Goal: Entertainment & Leisure: Consume media (video, audio)

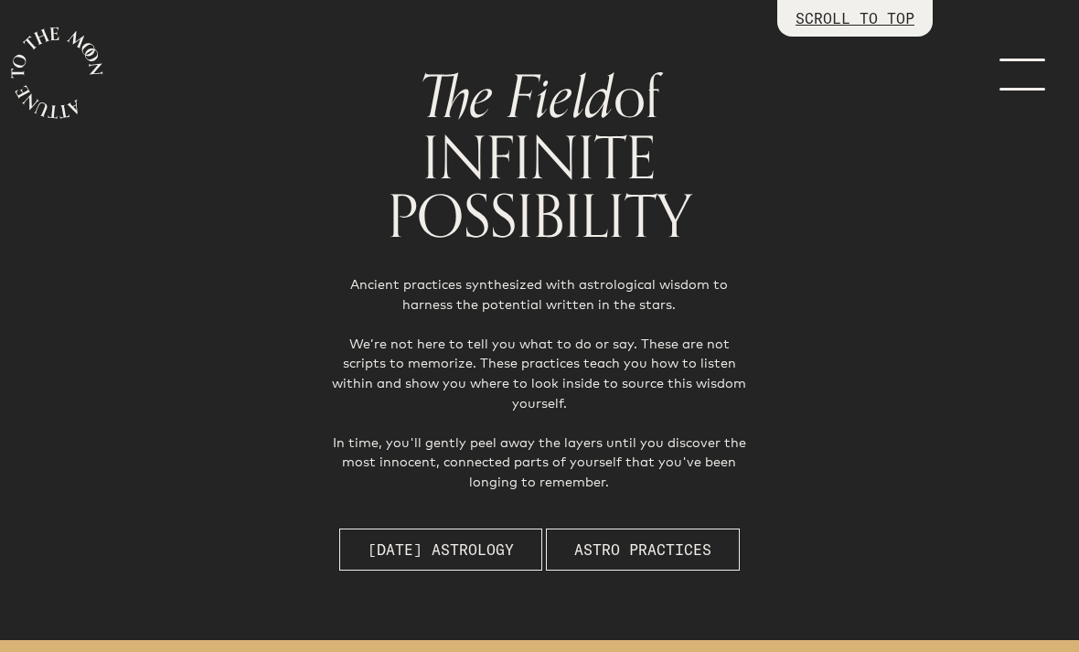
click at [1015, 74] on link "menu" at bounding box center [1033, 73] width 91 height 146
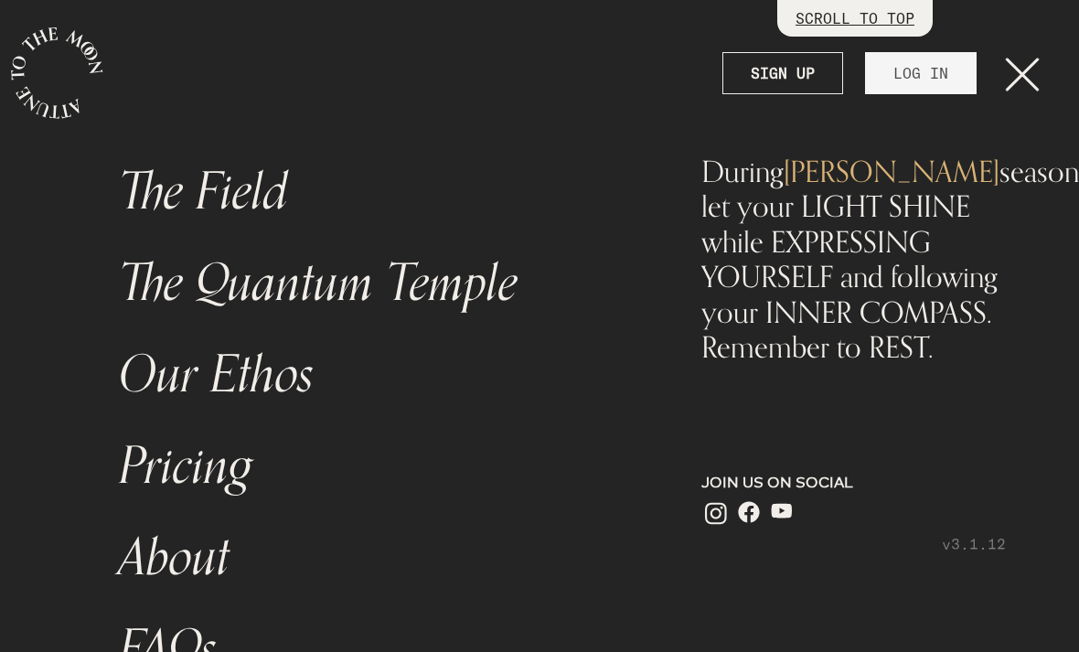
click at [926, 75] on link "LOG IN" at bounding box center [921, 73] width 112 height 42
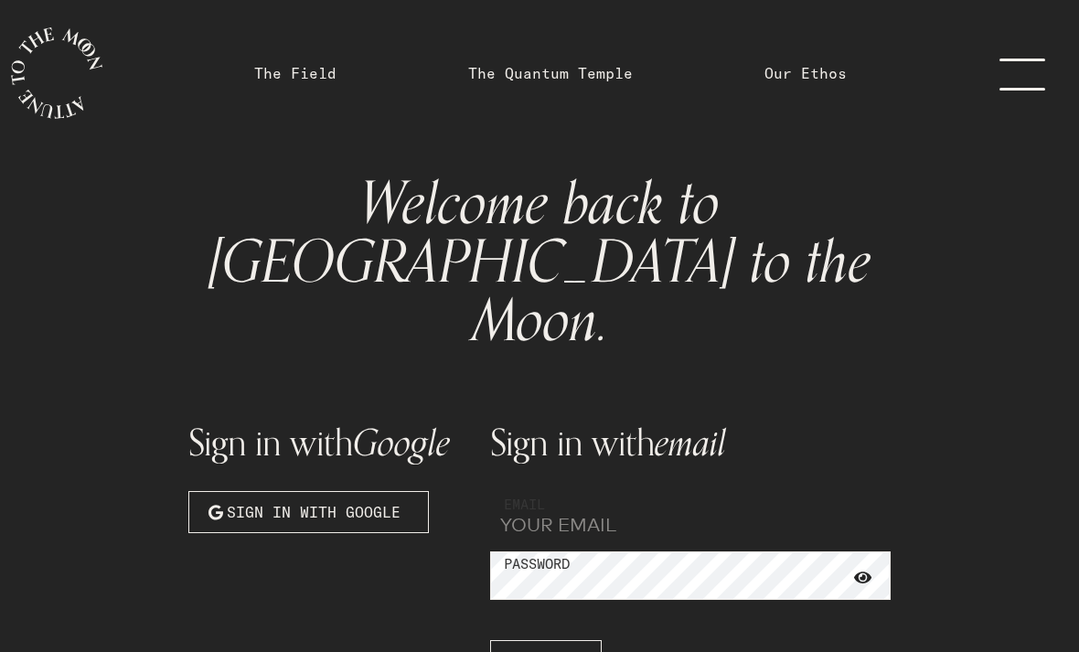
click at [625, 491] on input "email" at bounding box center [690, 515] width 401 height 49
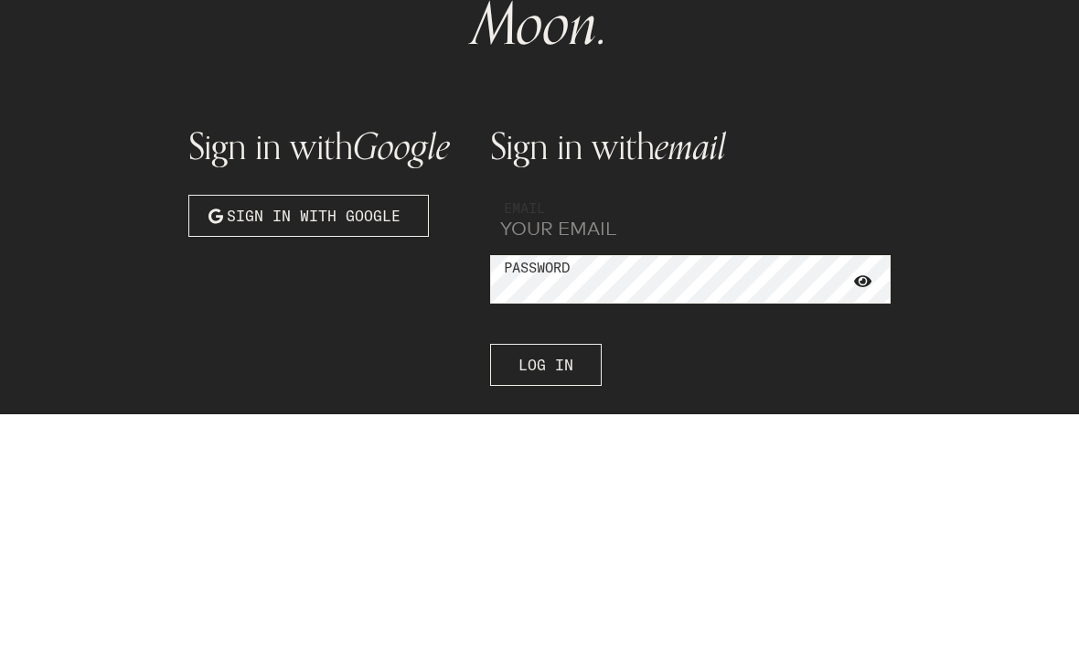
type input "[EMAIL_ADDRESS][DOMAIN_NAME]"
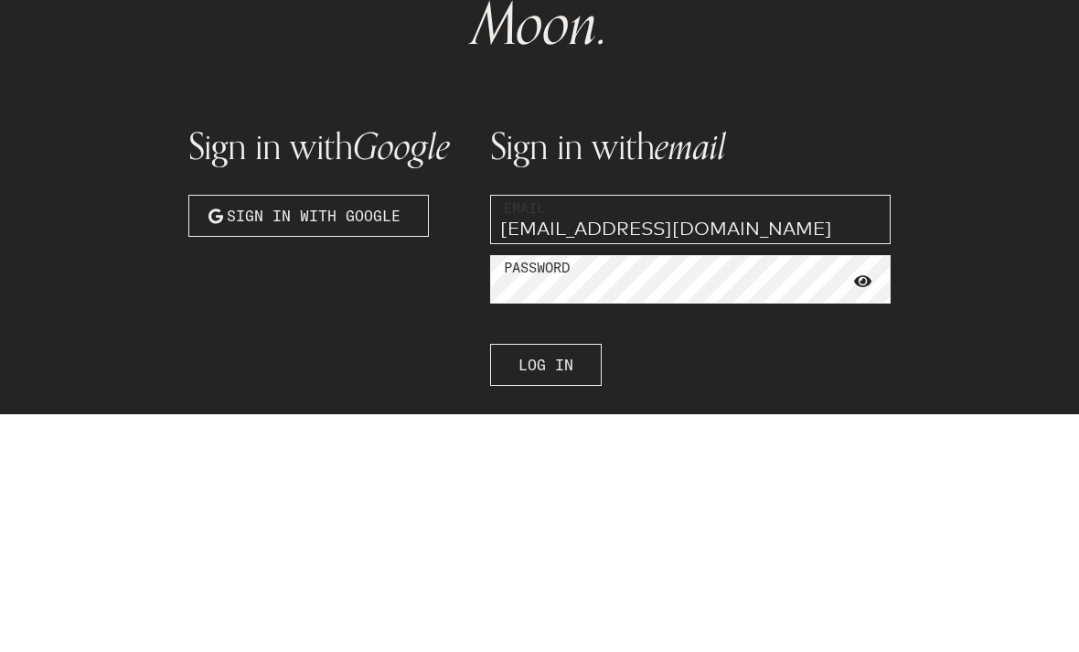
click at [548, 582] on button "Log In" at bounding box center [546, 603] width 112 height 42
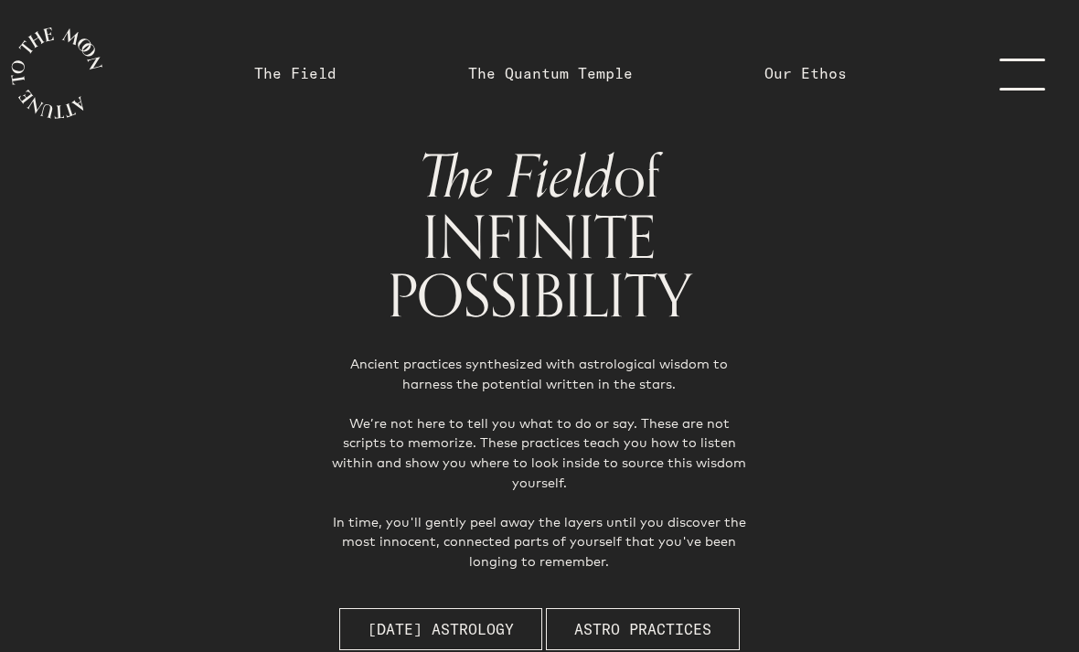
click at [1030, 73] on link "menu" at bounding box center [1033, 73] width 91 height 146
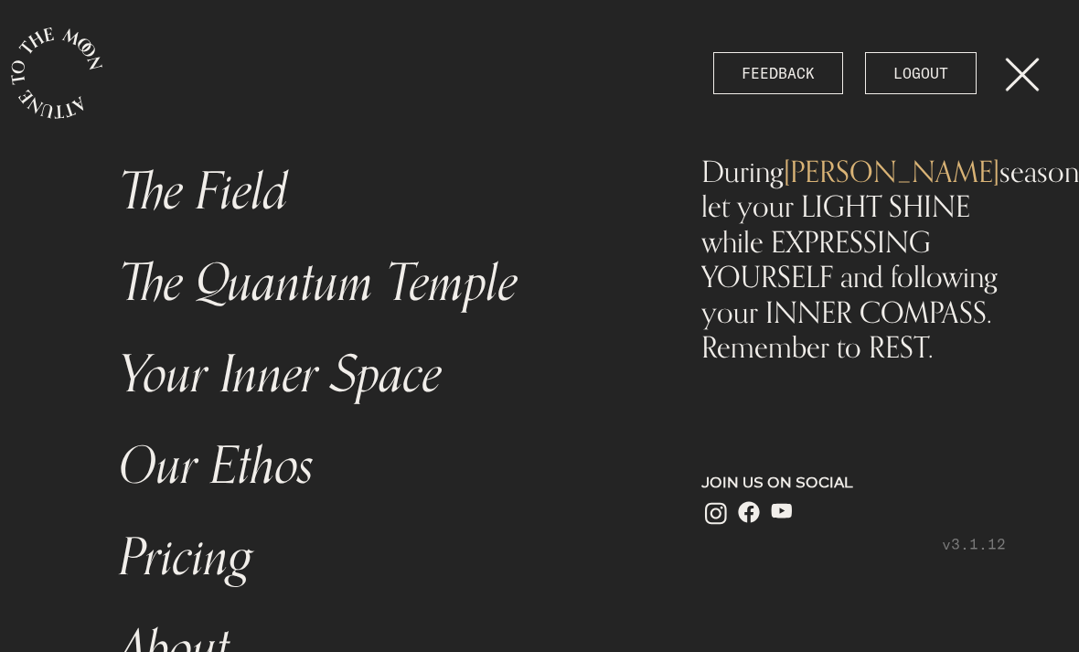
click at [493, 286] on link "The Quantum Temple" at bounding box center [378, 283] width 540 height 91
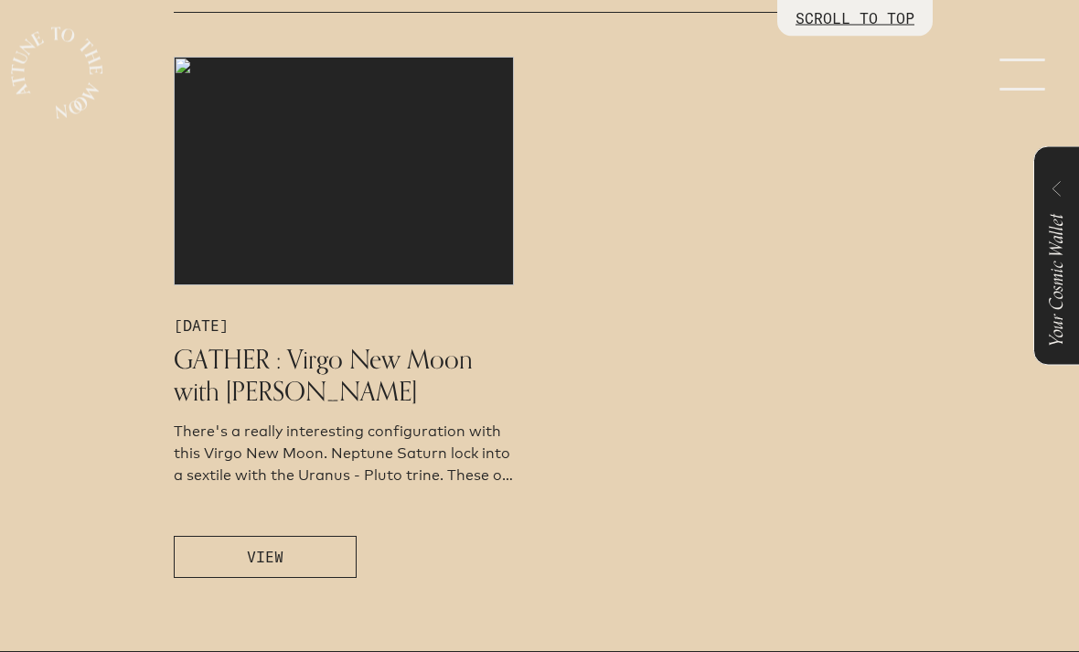
scroll to position [1026, 0]
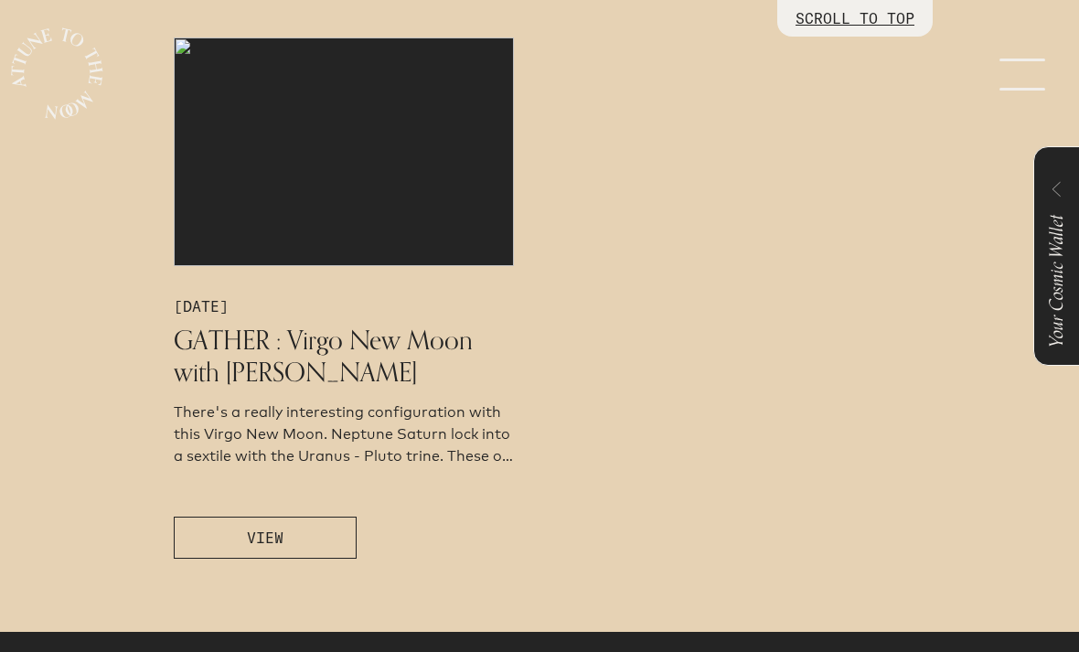
click at [283, 559] on button "VIEW" at bounding box center [265, 538] width 183 height 42
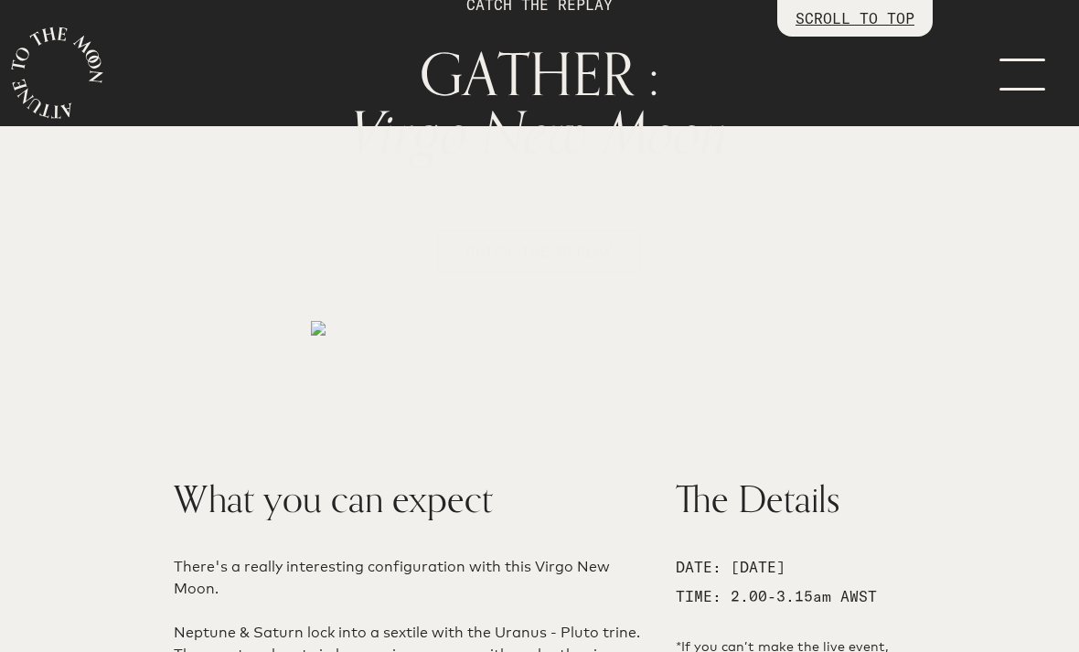
click at [500, 240] on button "CATCH THE REPLAY" at bounding box center [539, 251] width 203 height 42
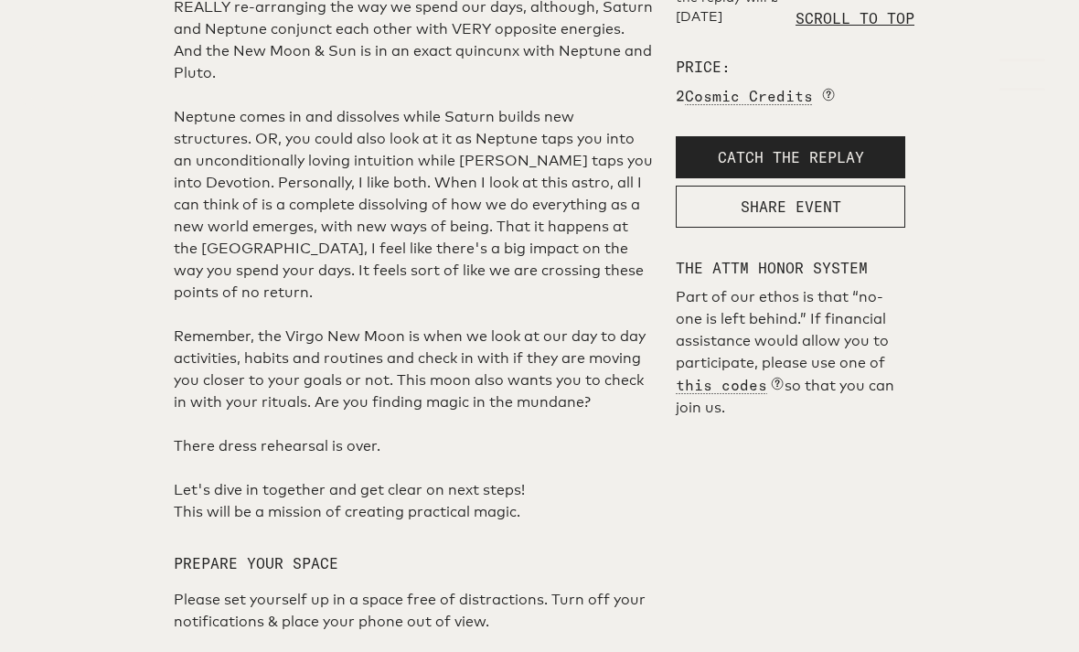
scroll to position [3288, 0]
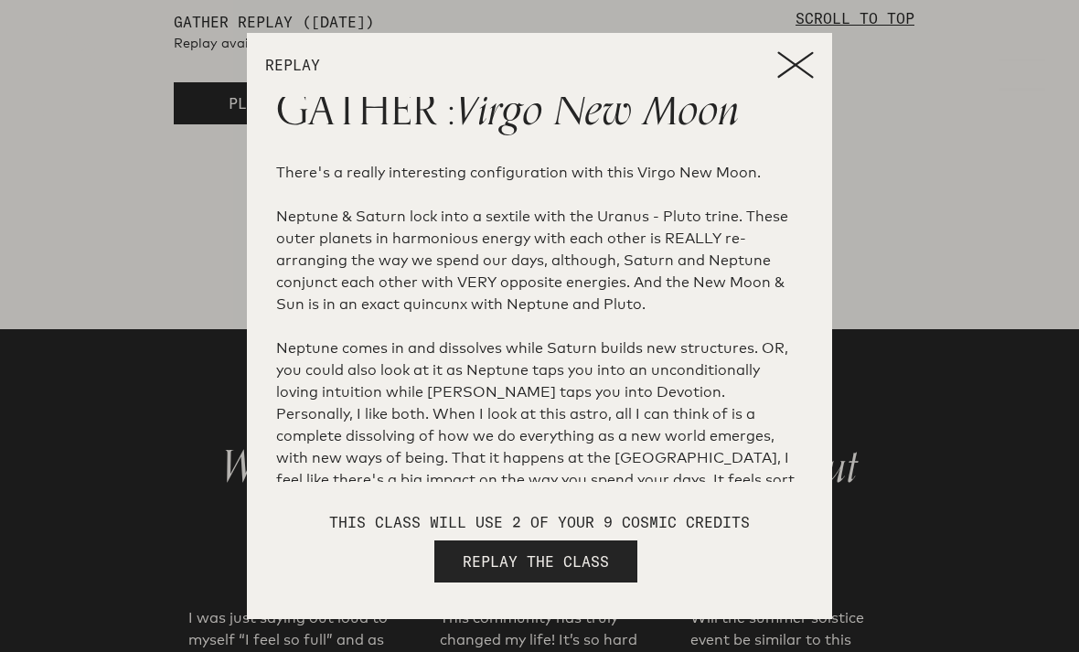
scroll to position [89, 0]
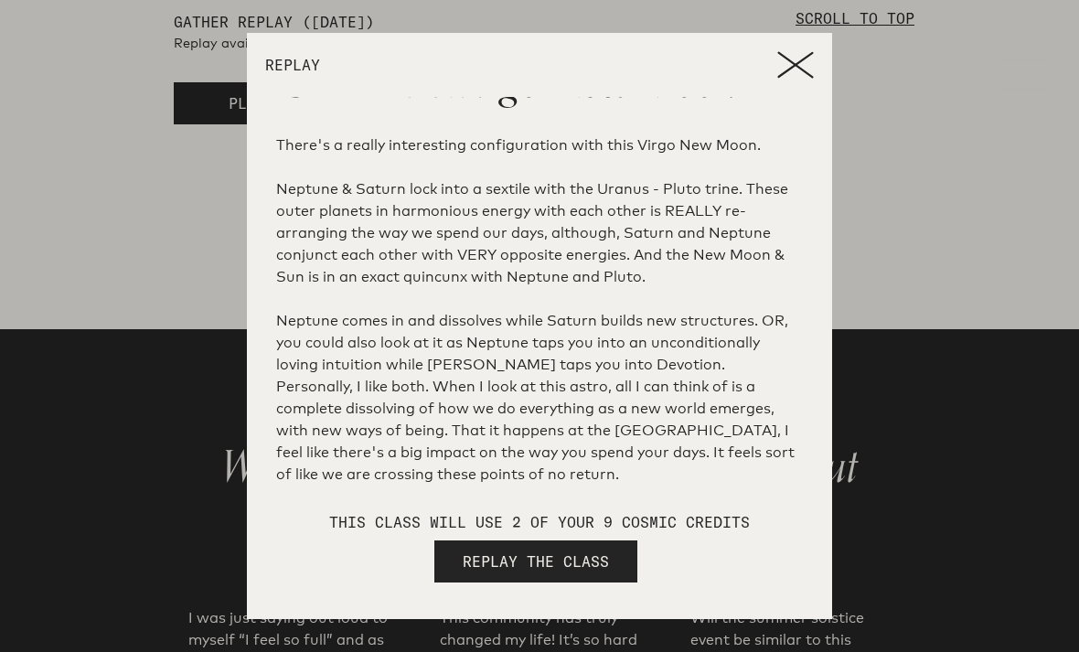
click at [504, 572] on span "REPLAY THE CLASS" at bounding box center [536, 562] width 146 height 22
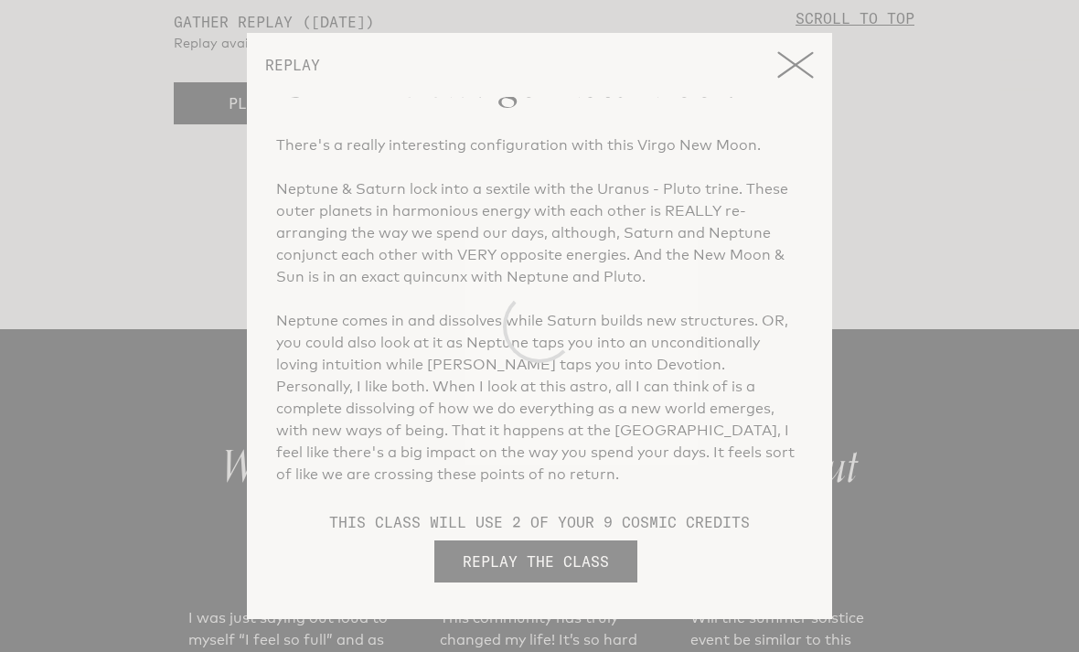
scroll to position [0, 0]
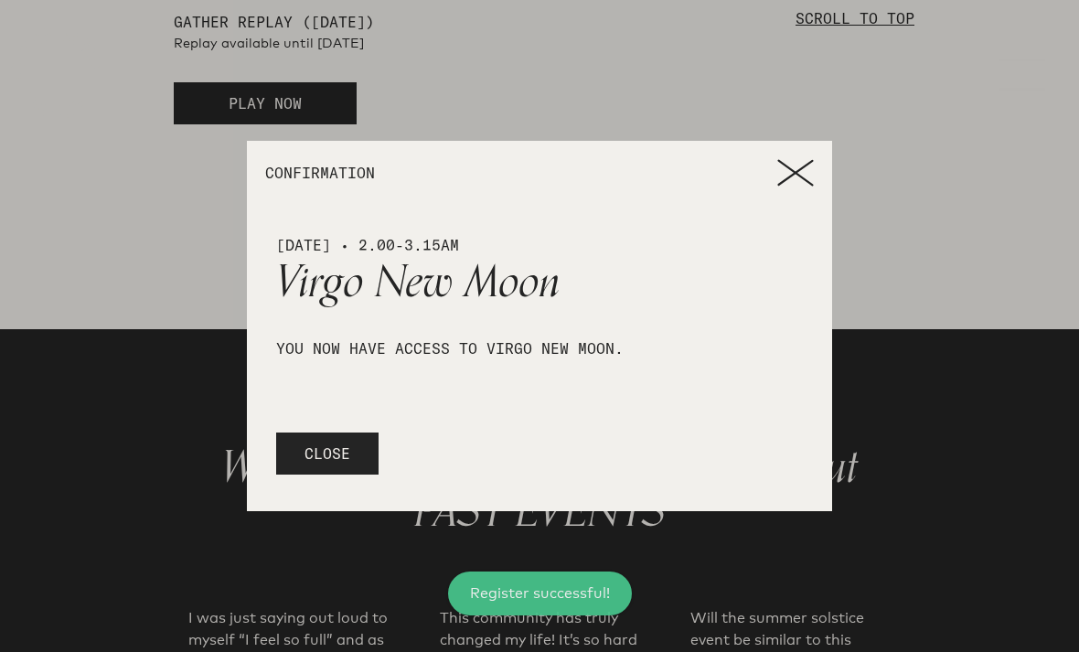
click at [333, 465] on span "CLOSE" at bounding box center [328, 454] width 46 height 22
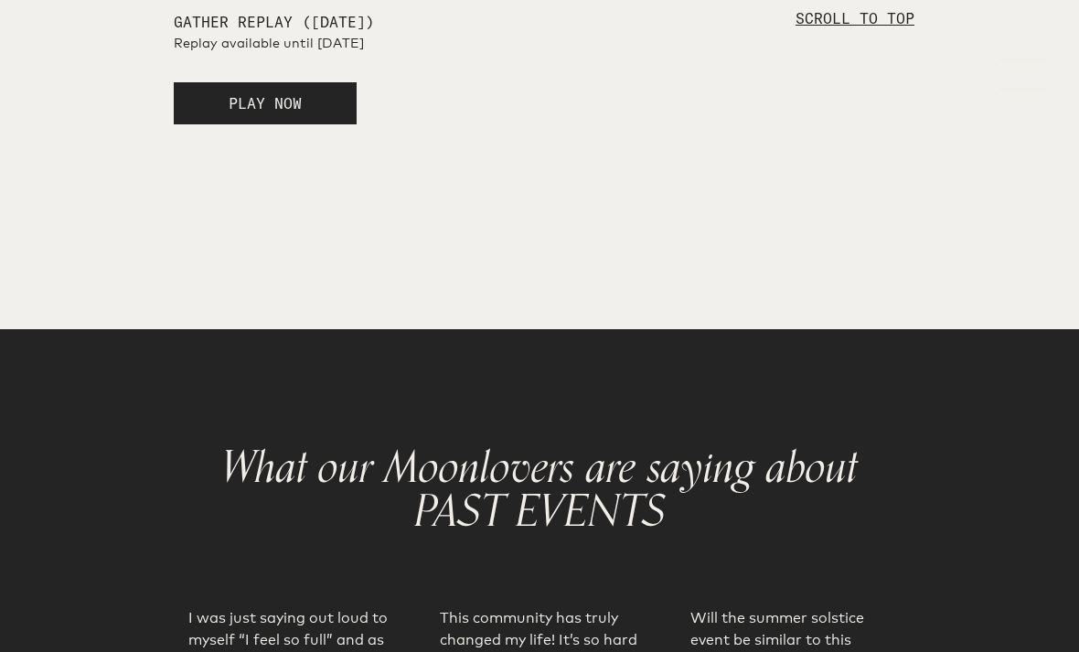
click at [284, 112] on span "PLAY NOW" at bounding box center [265, 103] width 73 height 18
